Goal: Task Accomplishment & Management: Manage account settings

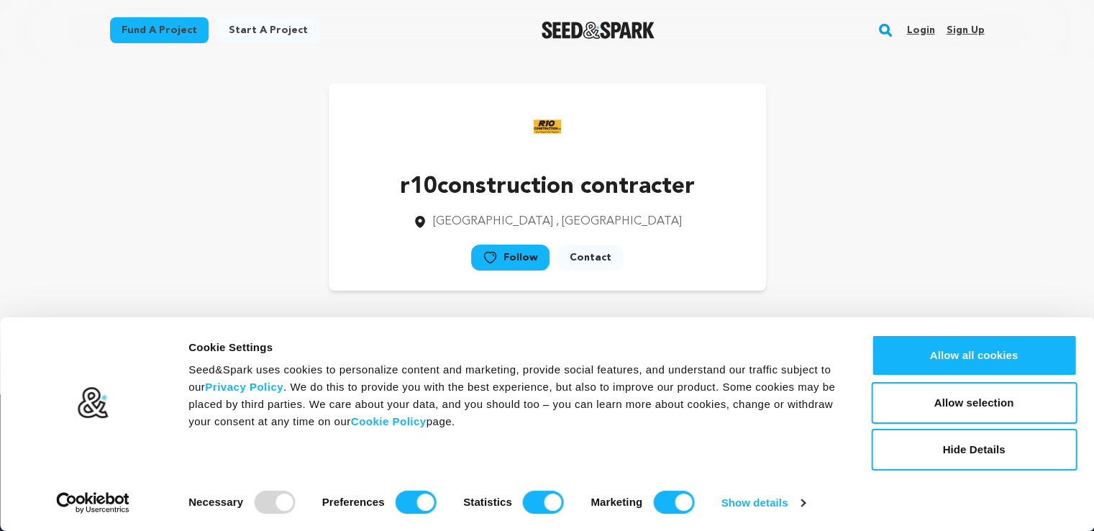
click at [961, 29] on link "Sign up" at bounding box center [965, 30] width 38 height 23
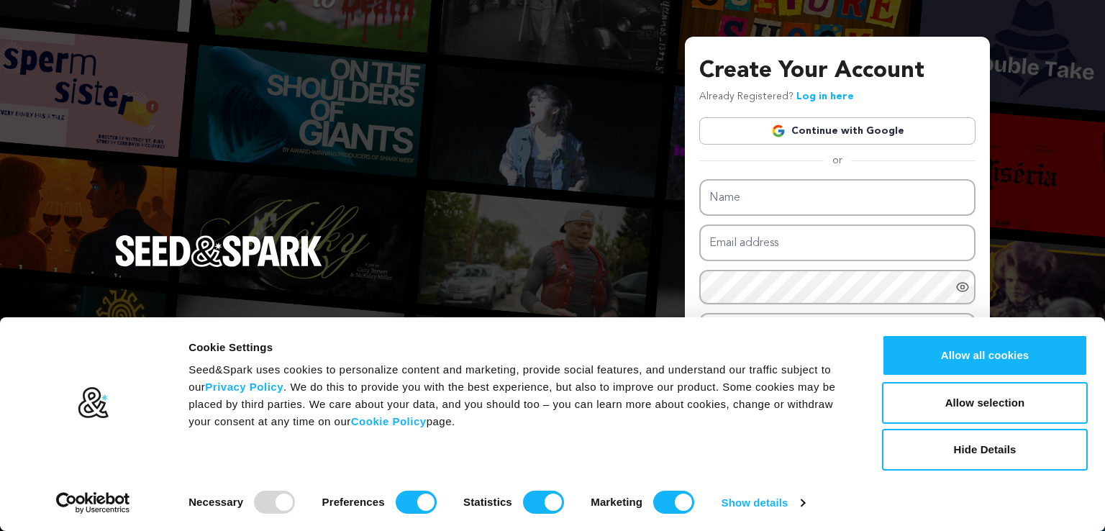
click at [831, 134] on link "Continue with Google" at bounding box center [837, 130] width 276 height 27
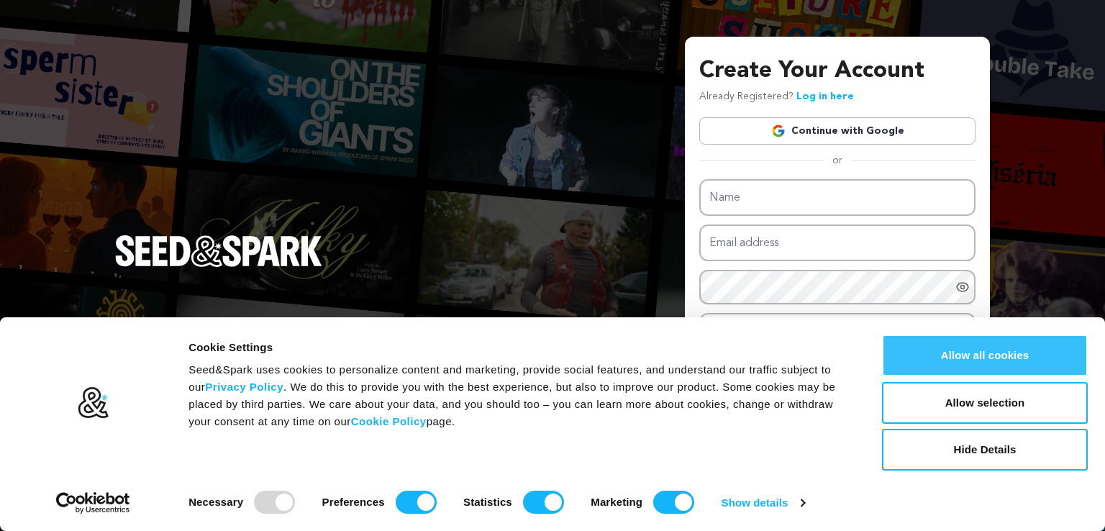
click at [969, 355] on button "Allow all cookies" at bounding box center [985, 355] width 206 height 42
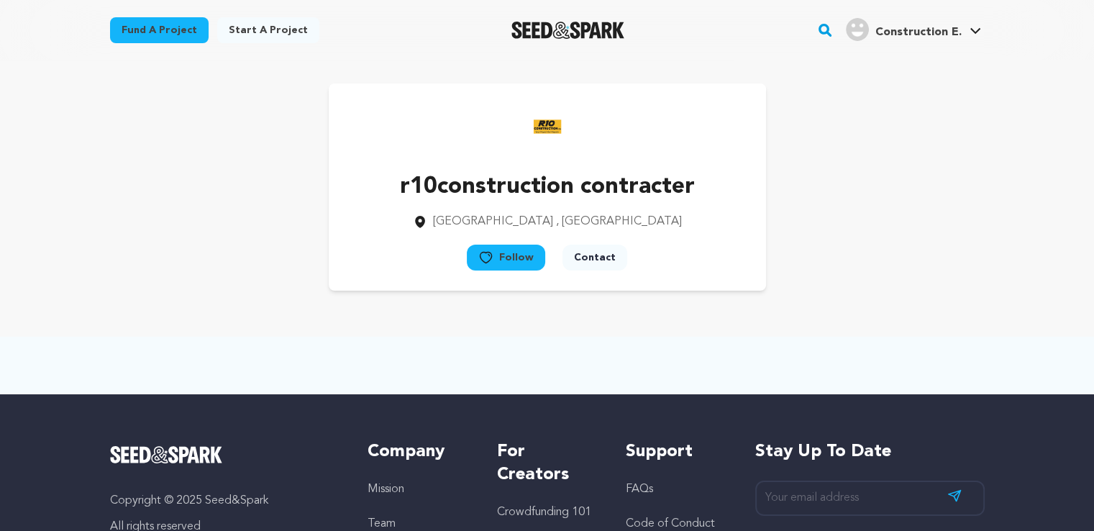
click at [906, 32] on span "Construction E." at bounding box center [917, 33] width 86 height 12
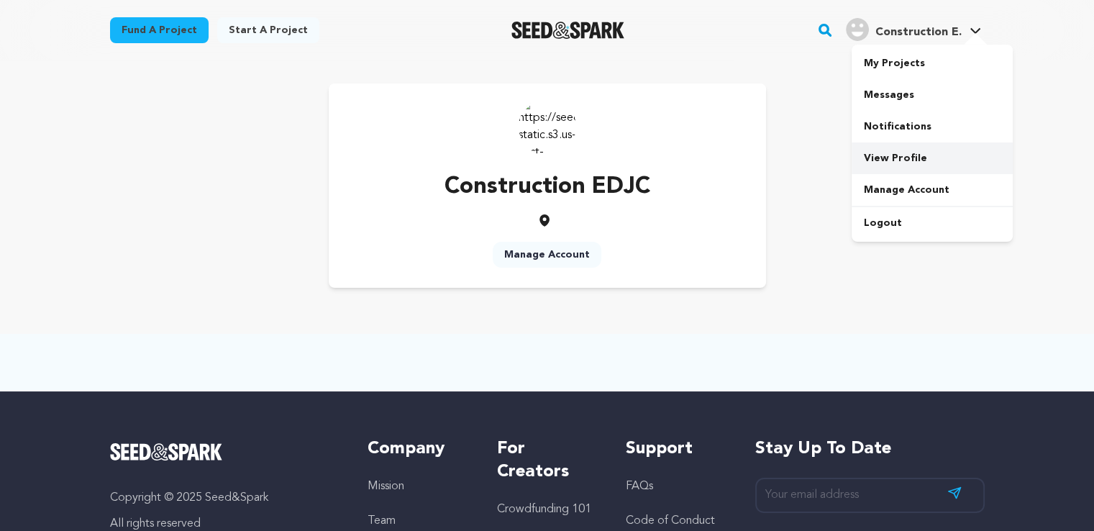
click at [916, 165] on link "View Profile" at bounding box center [931, 158] width 161 height 32
drag, startPoint x: 544, startPoint y: 132, endPoint x: 650, endPoint y: 140, distance: 106.7
click at [650, 140] on div "Construction EDJC Manage Account" at bounding box center [547, 185] width 437 height 204
click at [968, 27] on link "Construction E. Construction E." at bounding box center [913, 28] width 141 height 26
click at [805, 163] on div "Construction EDJC Manage Account" at bounding box center [547, 185] width 874 height 204
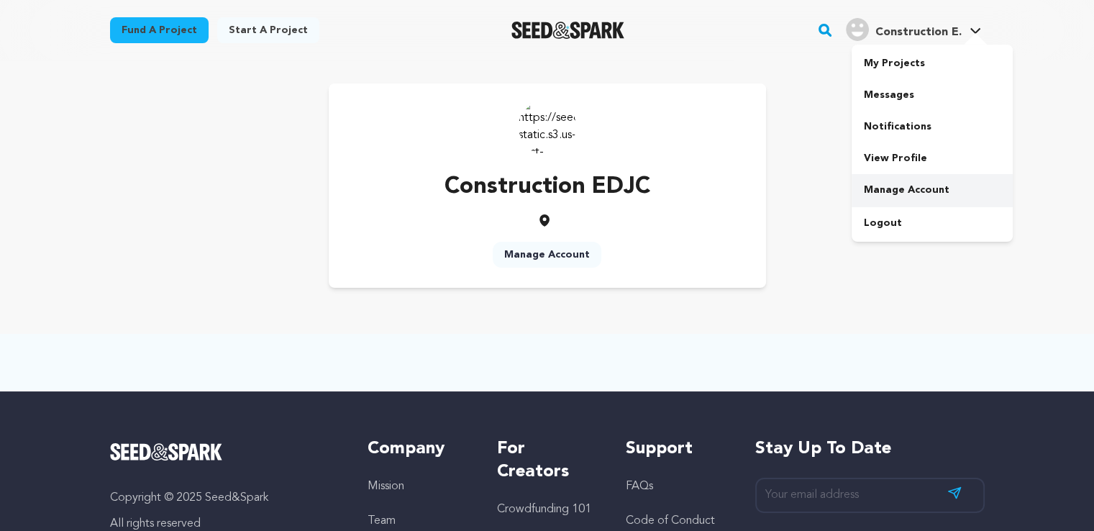
click at [938, 188] on link "Manage Account" at bounding box center [931, 190] width 161 height 32
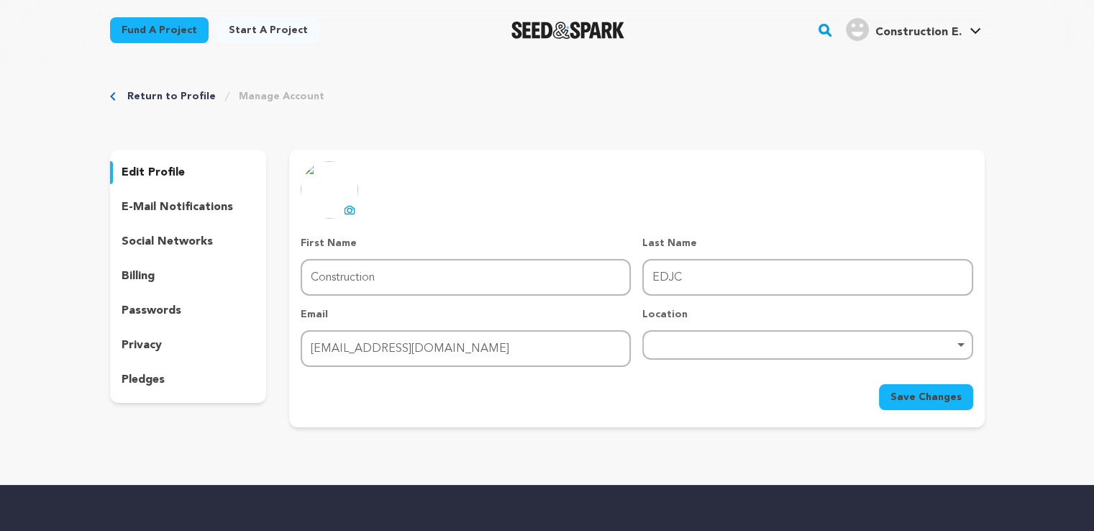
click at [351, 211] on icon at bounding box center [350, 211] width 6 height 4
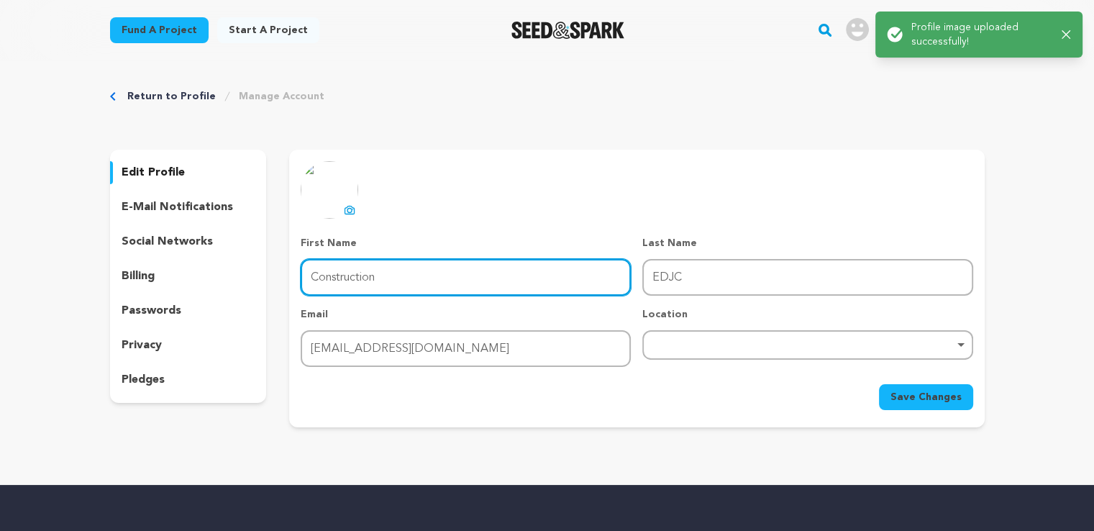
click at [437, 280] on input "Construction" at bounding box center [466, 277] width 330 height 37
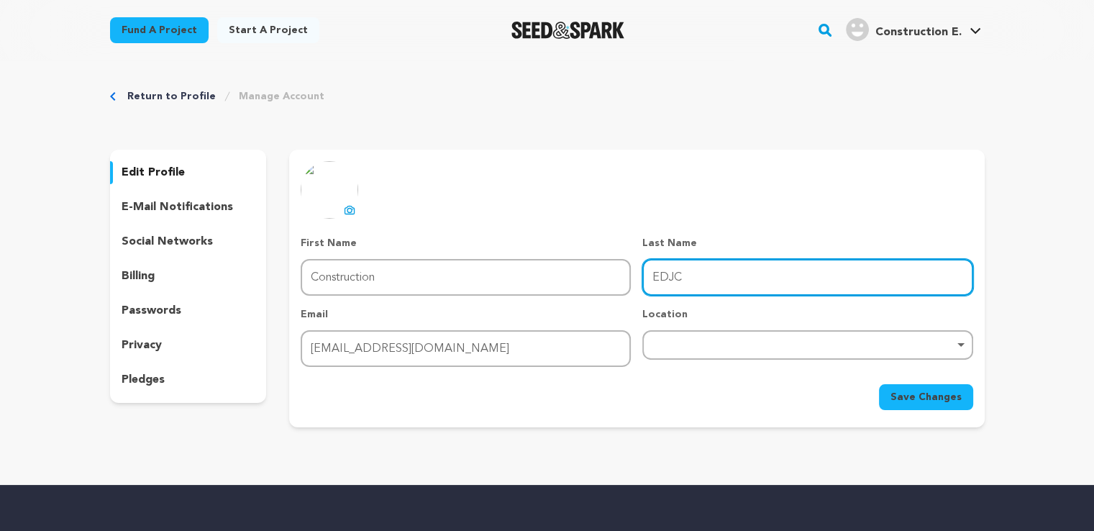
click at [713, 283] on input "EDJC" at bounding box center [807, 277] width 330 height 37
drag, startPoint x: 699, startPoint y: 279, endPoint x: 644, endPoint y: 277, distance: 55.4
click at [644, 277] on input "EDJC" at bounding box center [807, 277] width 330 height 37
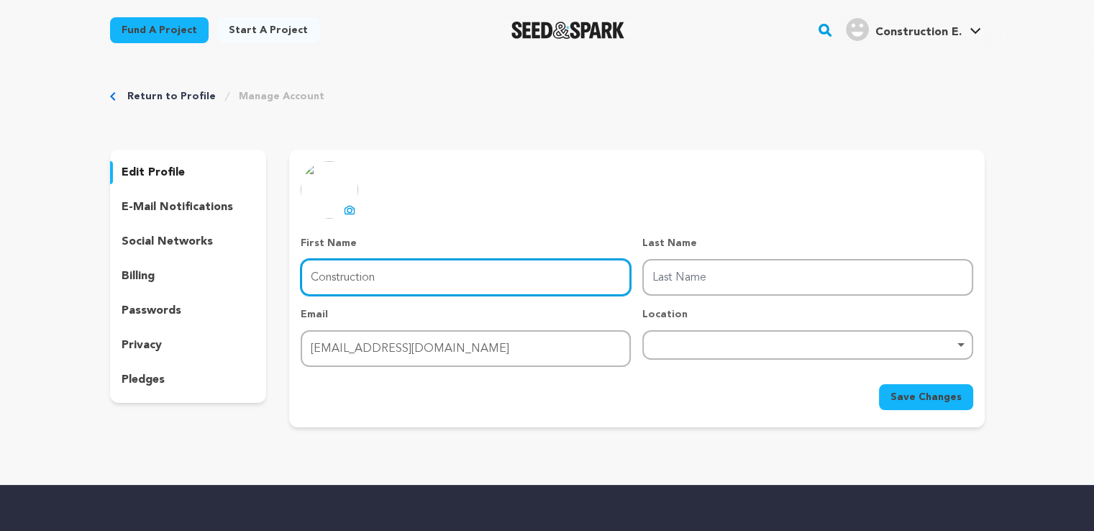
paste input "EDJC"
drag, startPoint x: 374, startPoint y: 277, endPoint x: 308, endPoint y: 273, distance: 66.3
click at [308, 273] on input "ConstructionEDJC" at bounding box center [466, 277] width 330 height 37
type input "EDJC"
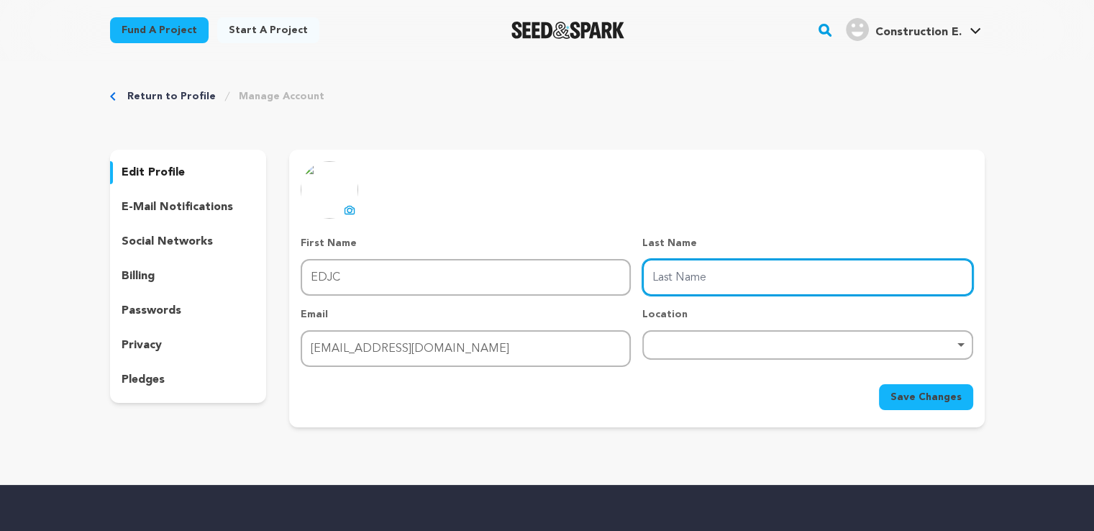
paste input "Construction"
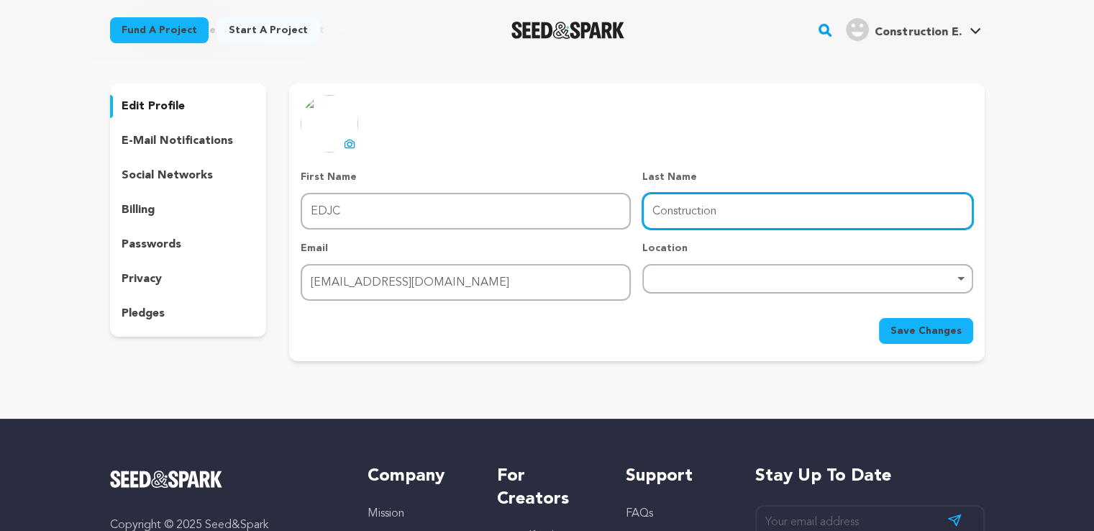
scroll to position [144, 0]
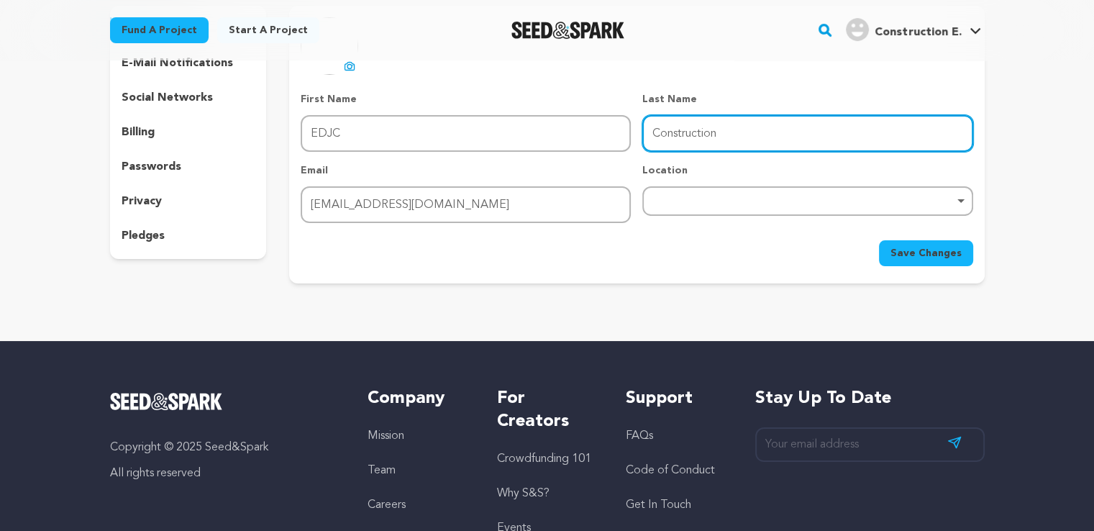
type input "Construction"
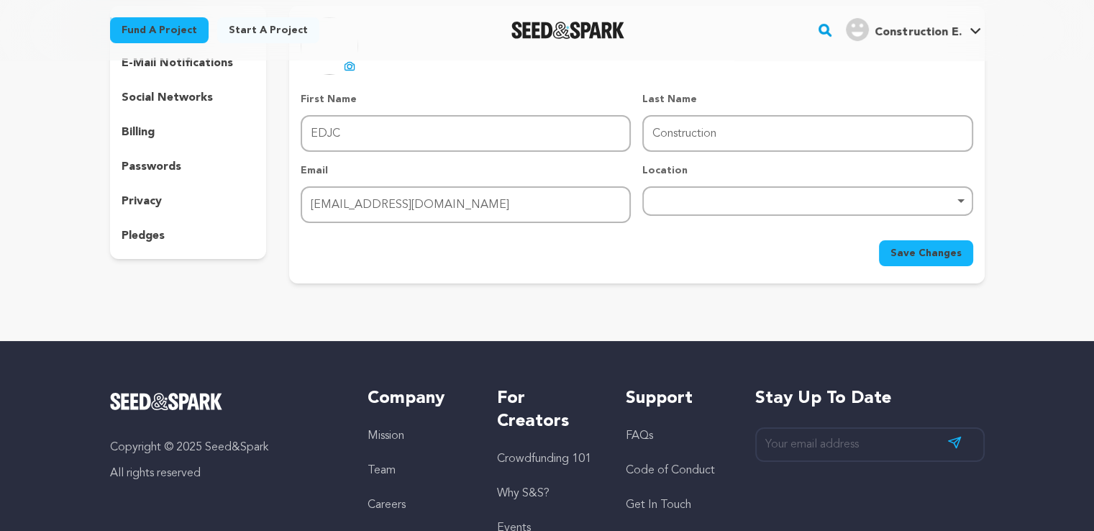
click at [708, 186] on div "Location Remove item" at bounding box center [807, 193] width 330 height 60
click at [708, 201] on div "Remove item" at bounding box center [807, 201] width 316 height 6
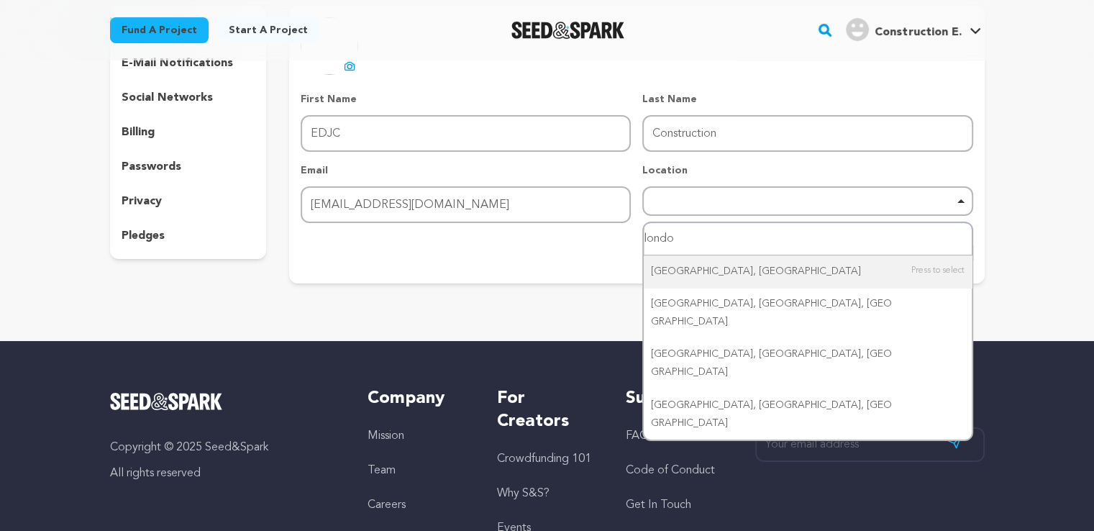
type input "[GEOGRAPHIC_DATA]"
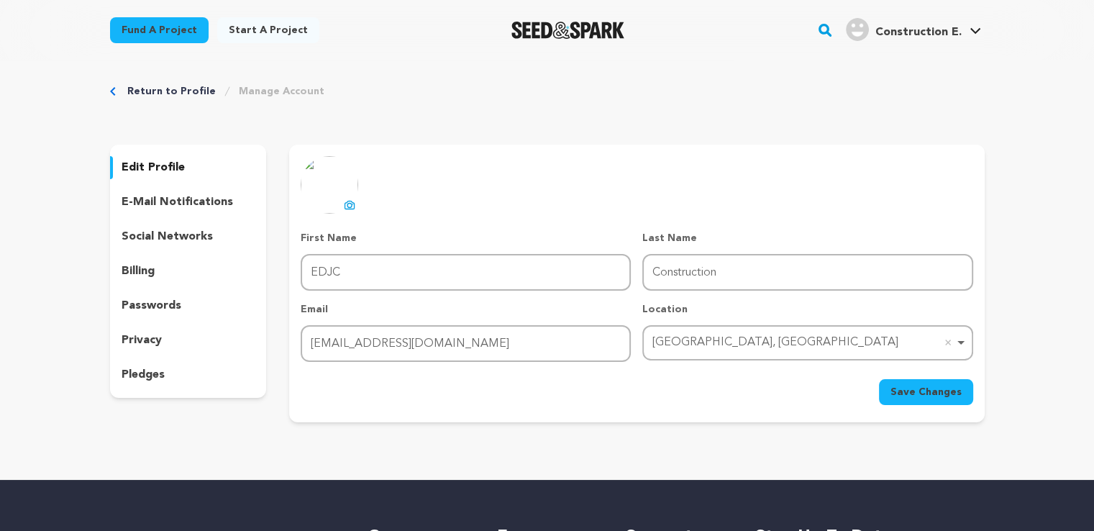
scroll to position [0, 0]
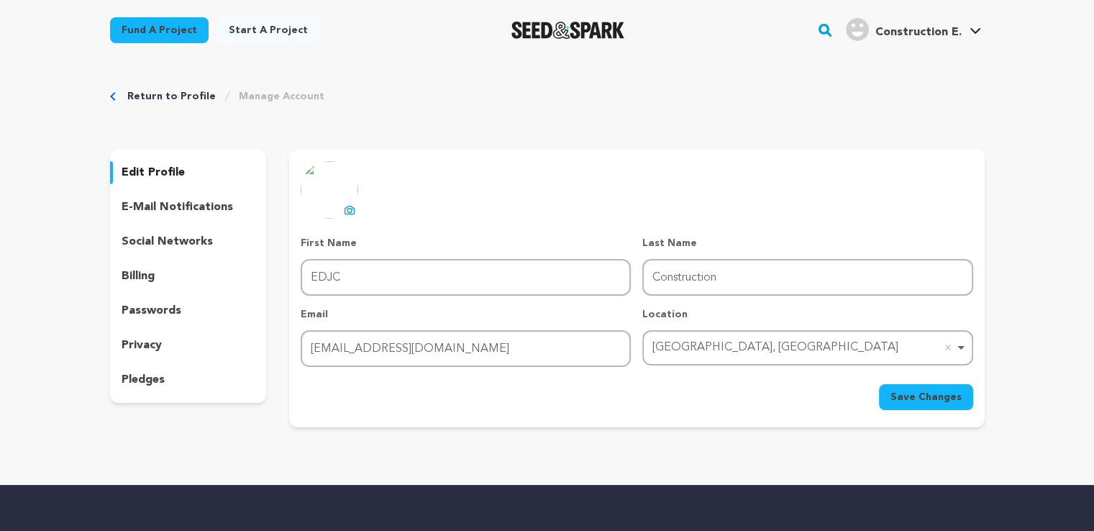
click at [936, 395] on span "Save Changes" at bounding box center [925, 397] width 71 height 14
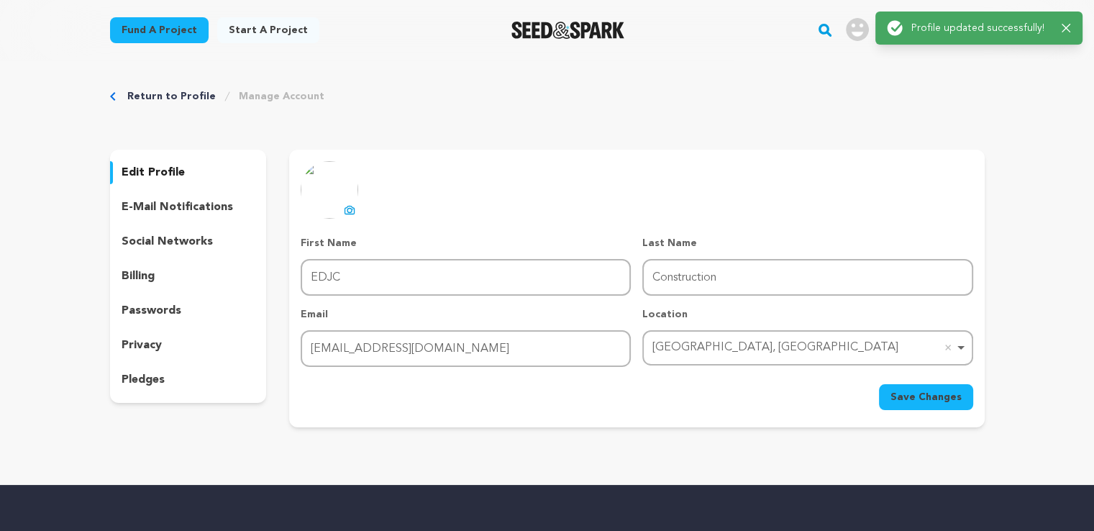
click at [157, 169] on p "edit profile" at bounding box center [153, 172] width 63 height 17
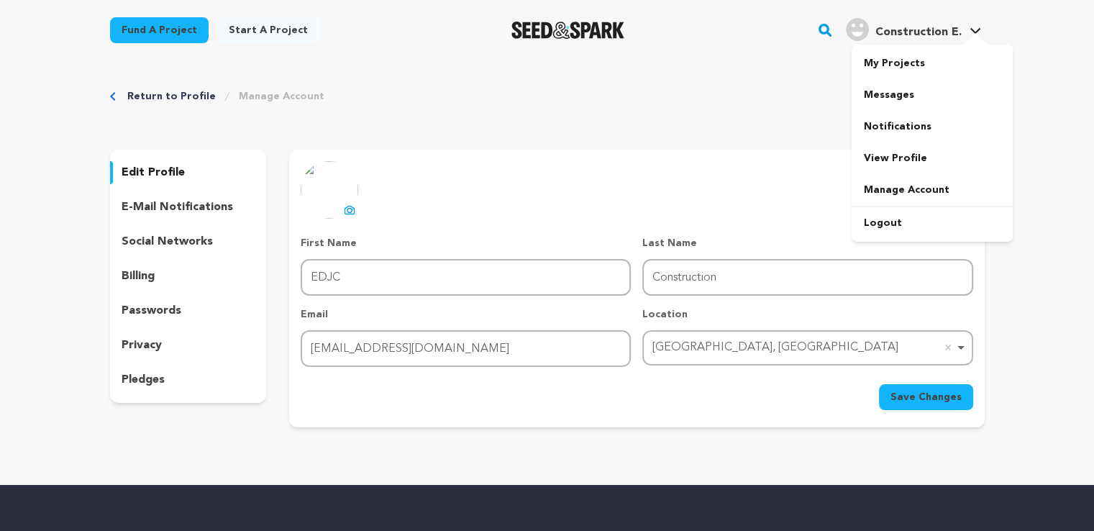
click at [869, 26] on img "Construction E.'s Profile" at bounding box center [857, 29] width 23 height 23
